Goal: Transaction & Acquisition: Purchase product/service

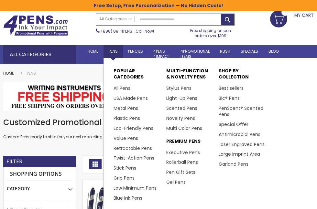
scroll to position [7, 0]
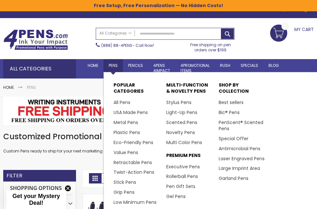
click at [113, 66] on span "Pens" at bounding box center [113, 65] width 9 height 5
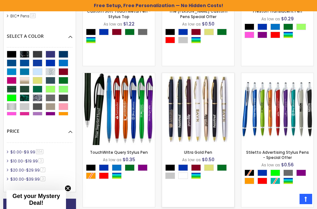
scroll to position [268, 0]
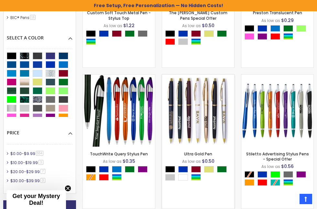
click at [198, 115] on img at bounding box center [198, 111] width 72 height 72
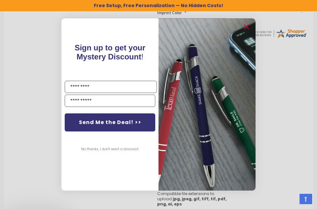
scroll to position [309, 0]
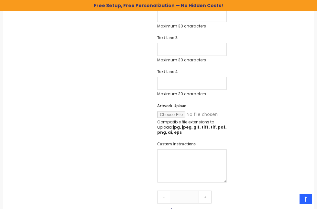
click at [308, 199] on div "Close dialog Sign up to get your Mystery Discount ! Name Email Send Me the Deal…" at bounding box center [158, 104] width 317 height 209
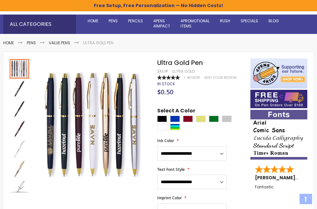
scroll to position [53, 0]
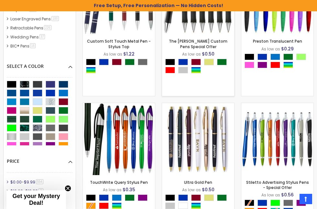
scroll to position [242, 0]
